Goal: Transaction & Acquisition: Purchase product/service

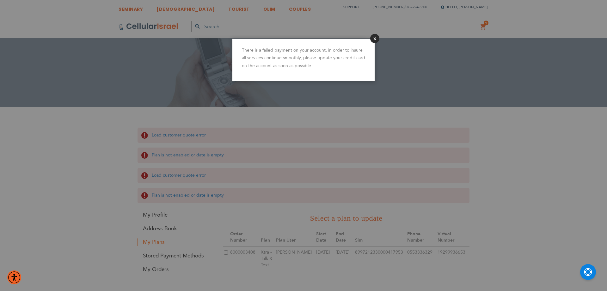
click at [378, 37] on button "Close" at bounding box center [374, 38] width 9 height 9
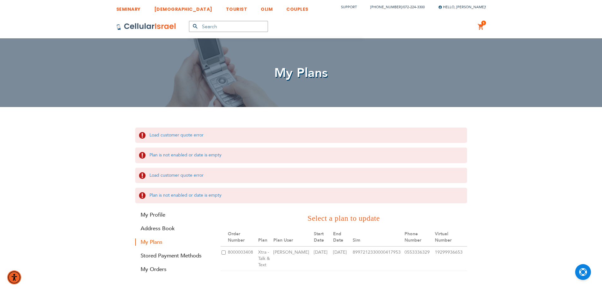
click at [489, 23] on div "1 1 items My Cart Mini Cart Options Details Xtra - Talk and Text Plus $ 21.99 M…" at bounding box center [481, 26] width 20 height 23
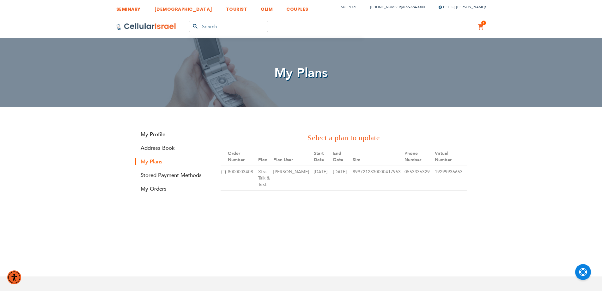
click at [484, 25] on span "1" at bounding box center [484, 23] width 2 height 5
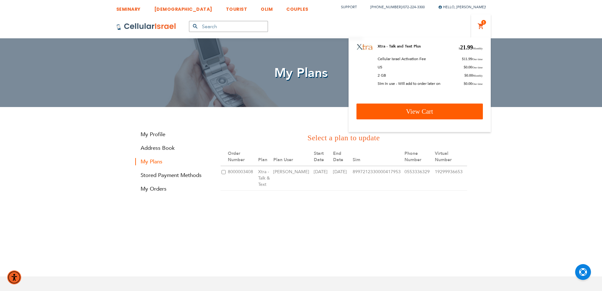
click at [428, 109] on span "View Cart" at bounding box center [419, 111] width 27 height 8
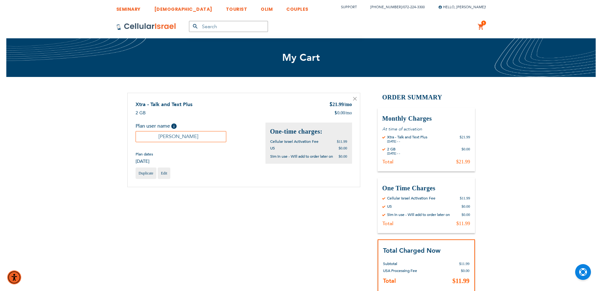
click at [355, 98] on icon at bounding box center [355, 99] width 4 height 4
click at [167, 10] on link "[DEMOGRAPHIC_DATA]" at bounding box center [183, 8] width 58 height 12
